Goal: Navigation & Orientation: Go to known website

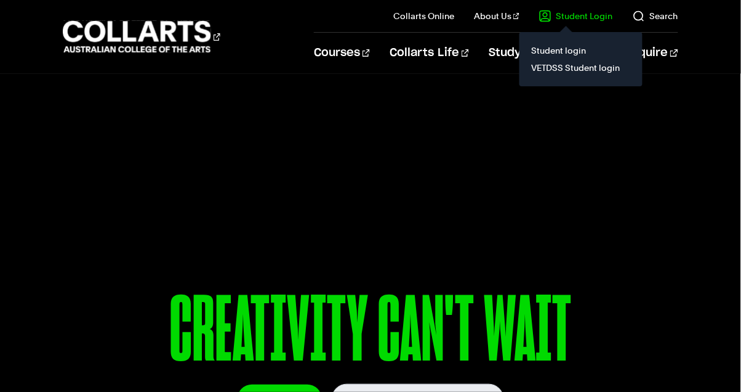
click at [579, 20] on link "Student Login" at bounding box center [576, 16] width 74 height 12
click at [566, 43] on link "Student login" at bounding box center [580, 50] width 103 height 17
click at [564, 51] on link "Student login" at bounding box center [580, 50] width 103 height 17
